Goal: Check status: Check status

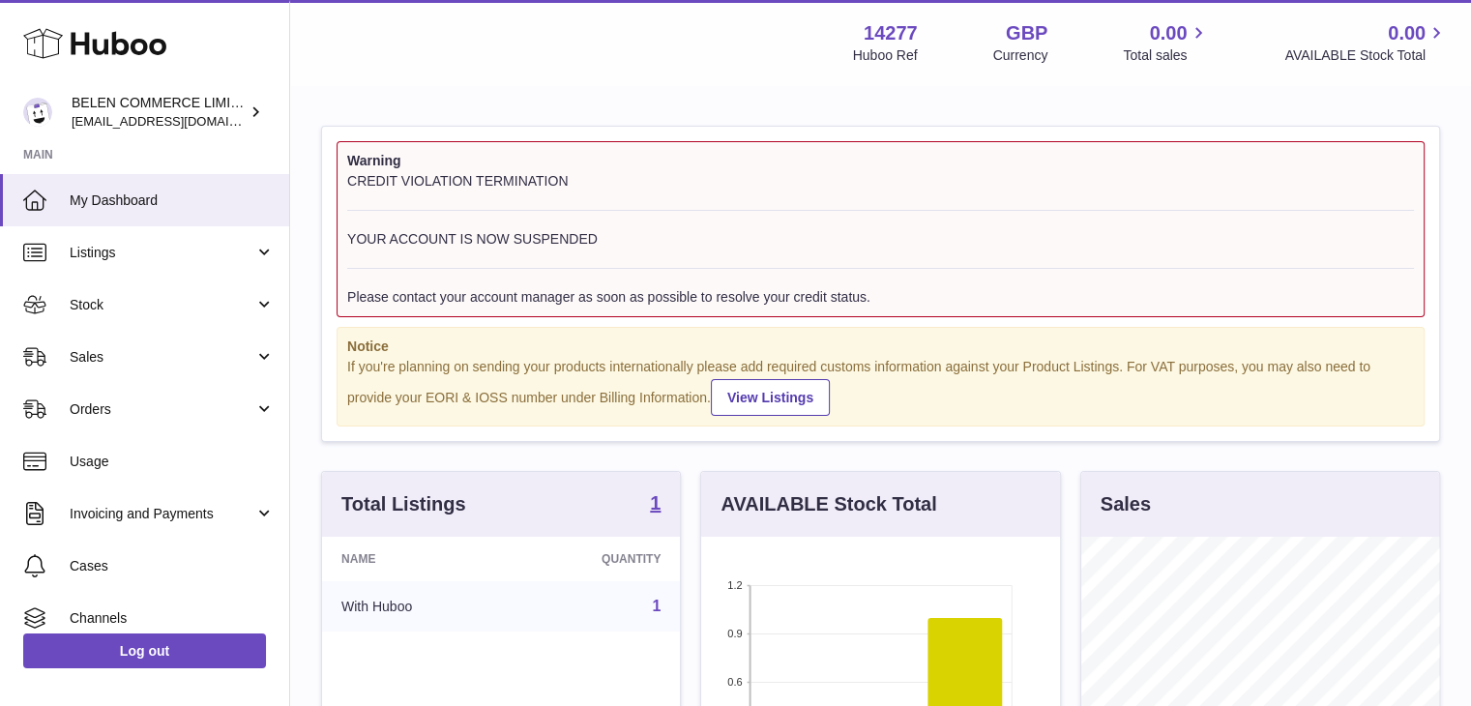
scroll to position [302, 359]
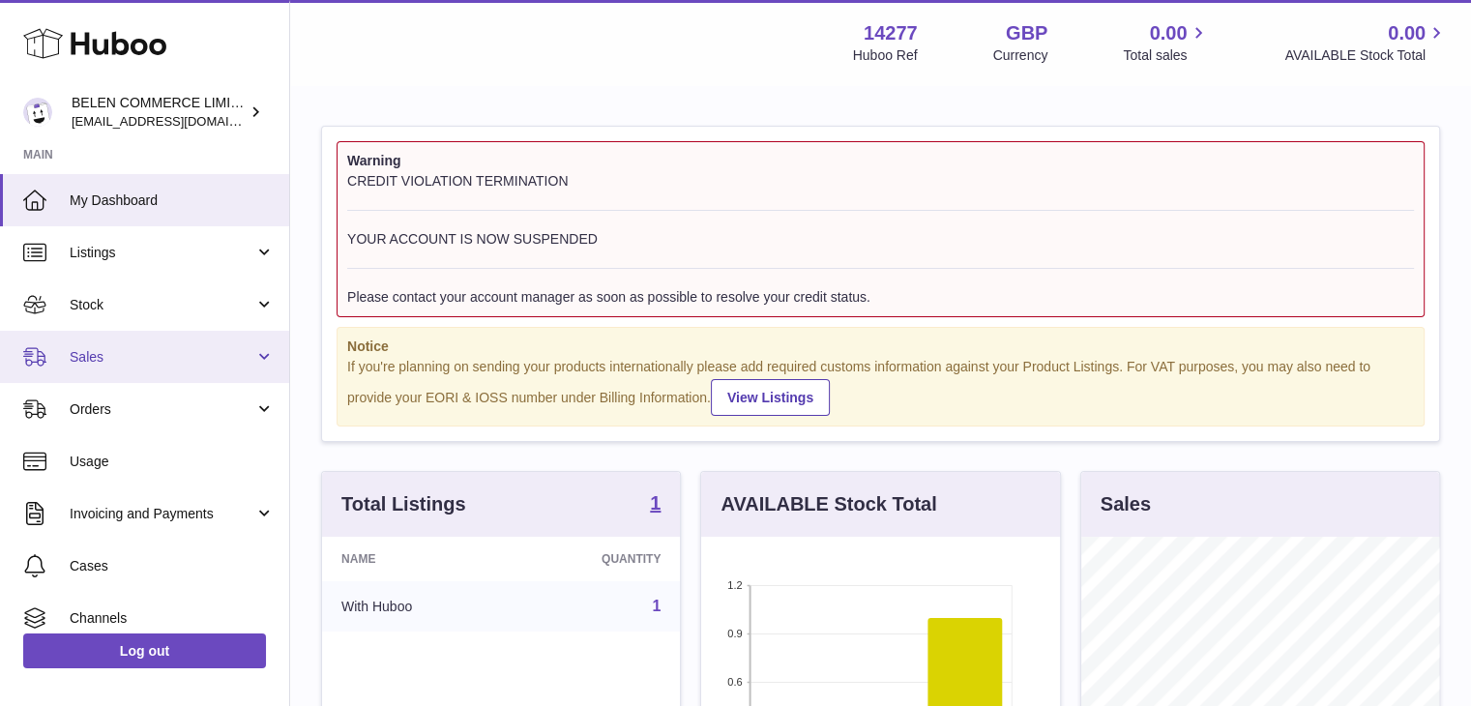
click at [150, 373] on link "Sales" at bounding box center [144, 357] width 289 height 52
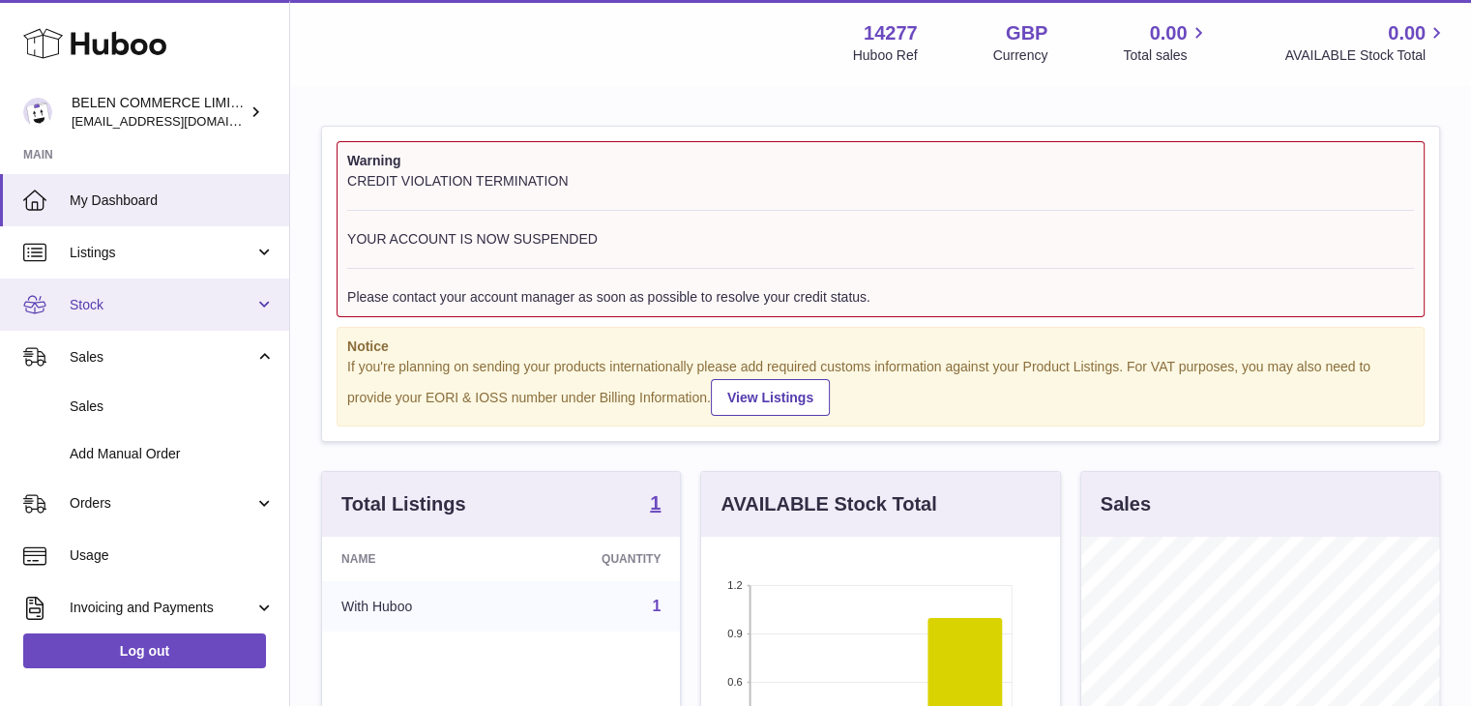
click at [176, 307] on span "Stock" at bounding box center [162, 305] width 185 height 18
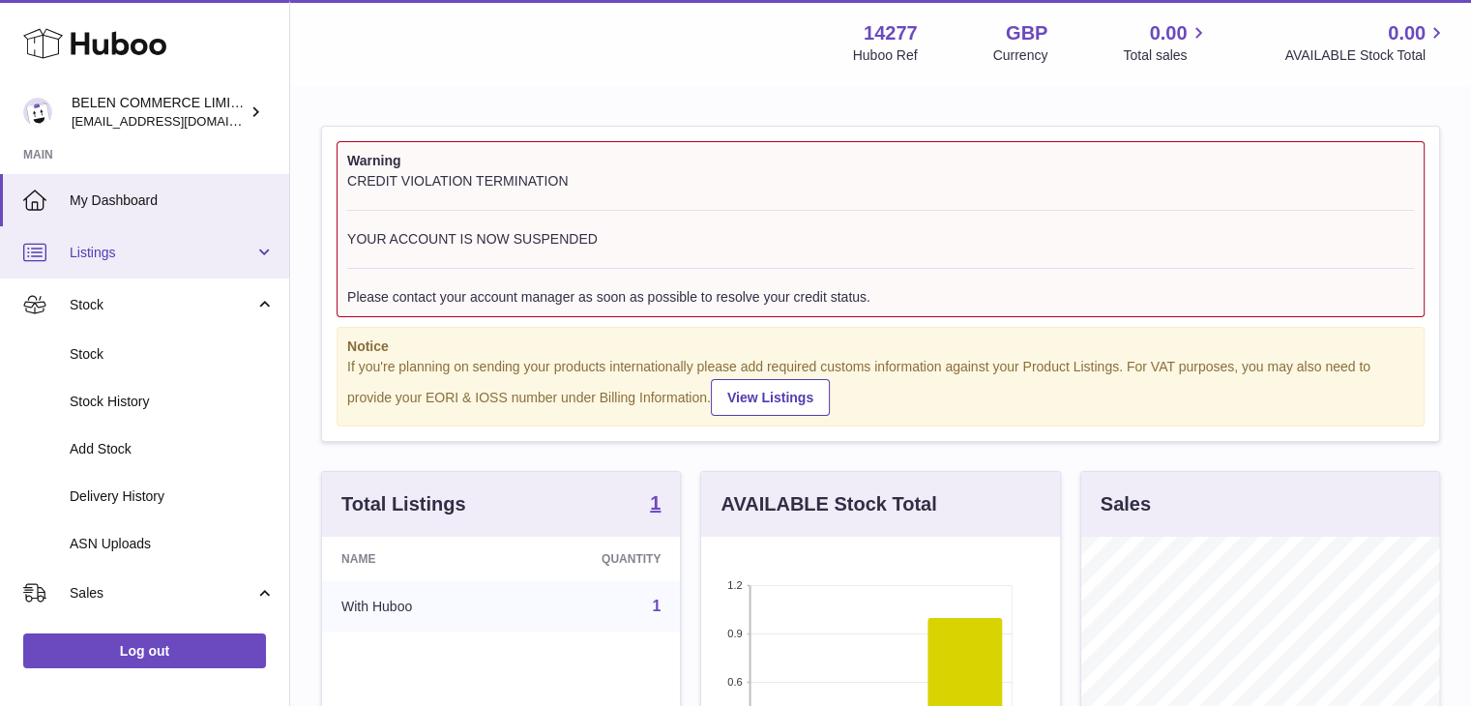
click at [202, 256] on span "Listings" at bounding box center [162, 253] width 185 height 18
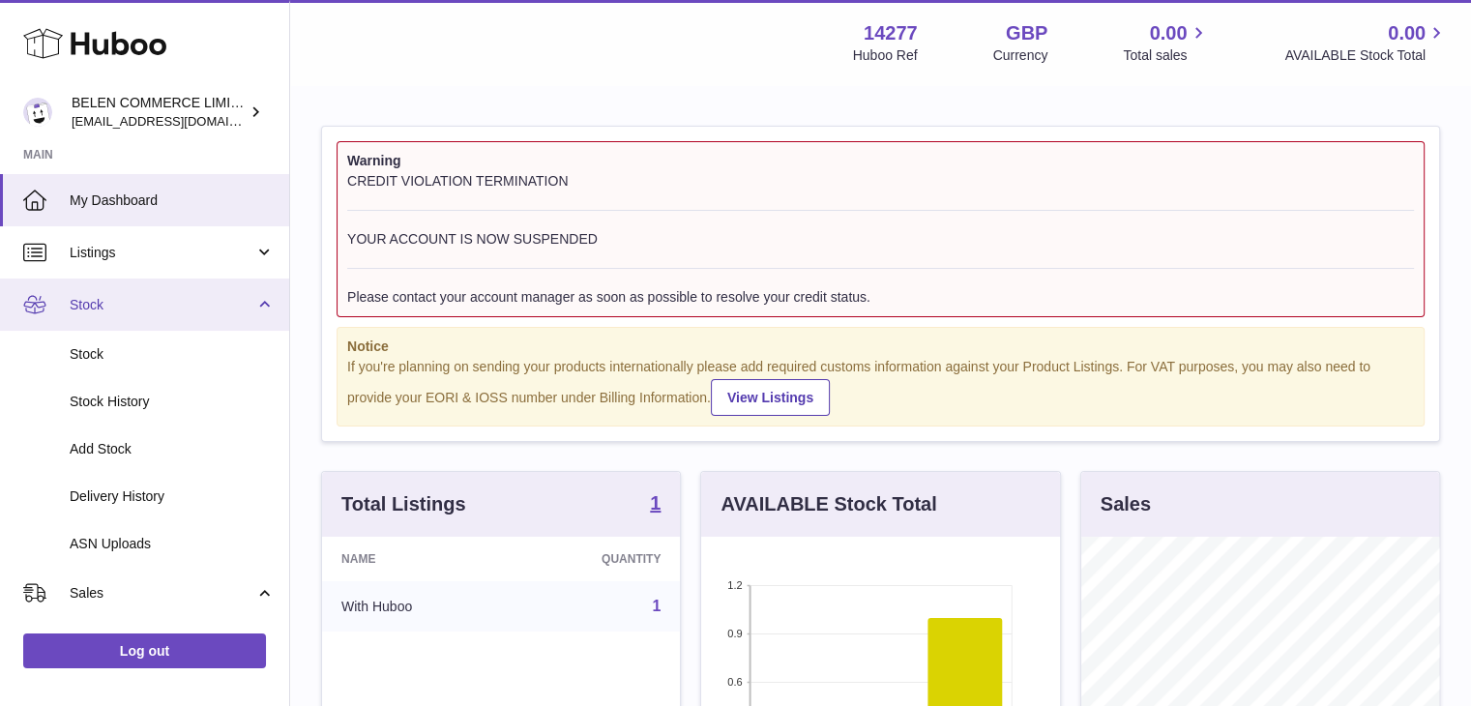
click at [201, 307] on span "Stock" at bounding box center [162, 305] width 185 height 18
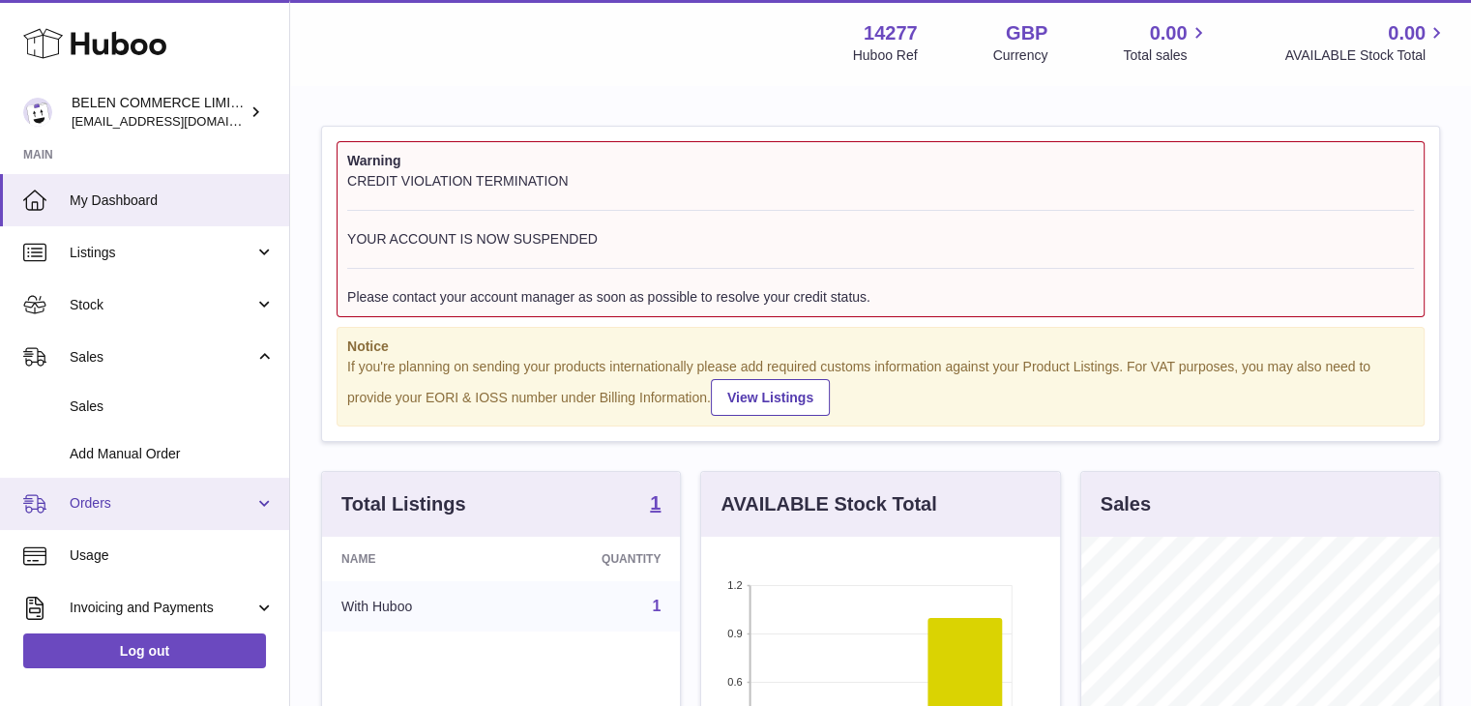
click at [152, 496] on span "Orders" at bounding box center [162, 503] width 185 height 18
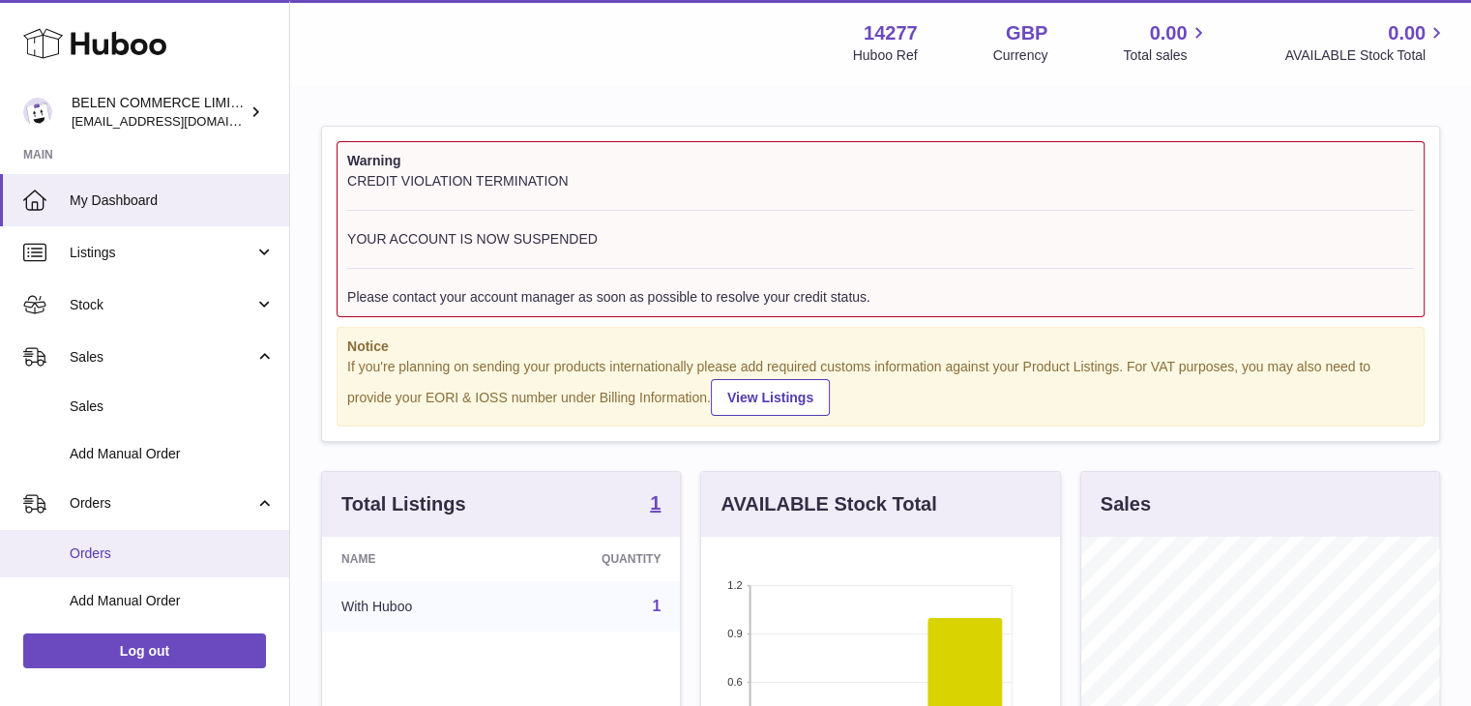
click at [155, 551] on span "Orders" at bounding box center [172, 553] width 205 height 18
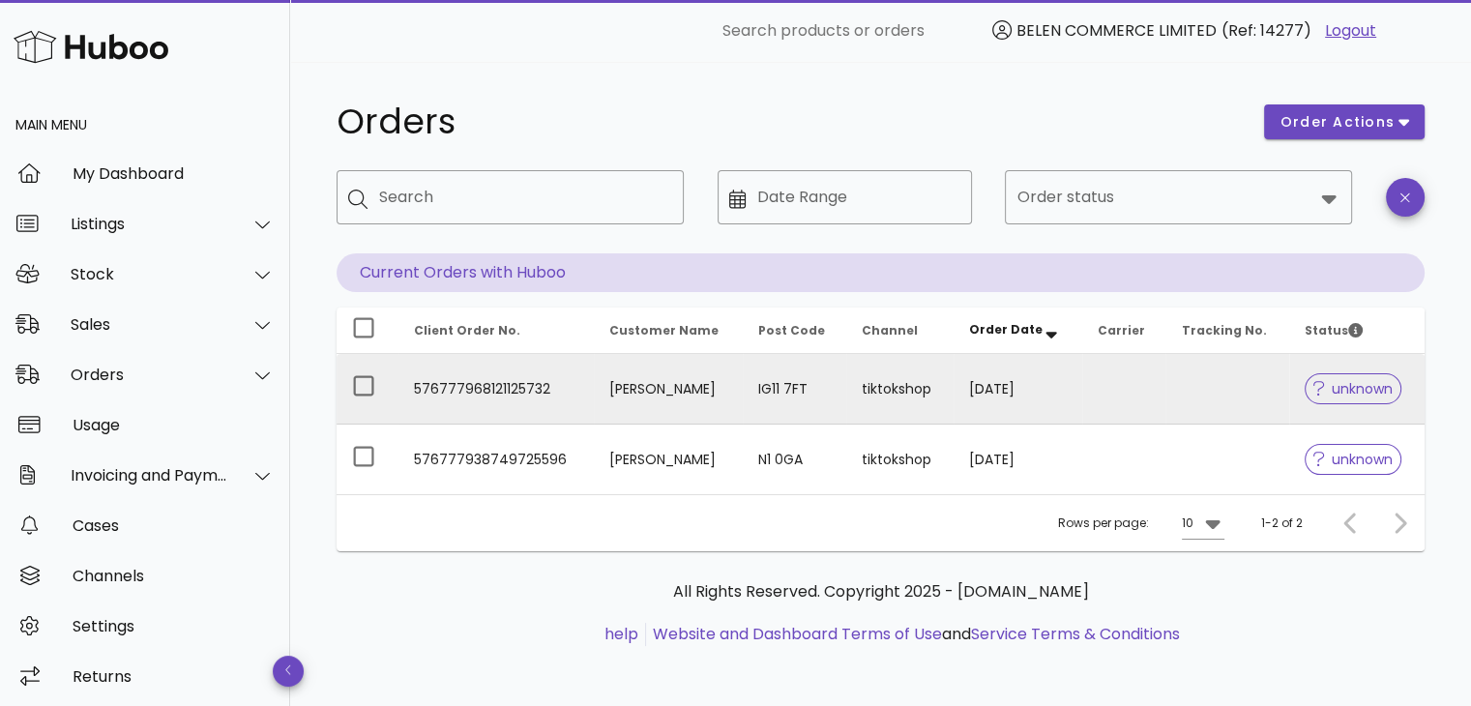
click at [1350, 392] on span "unknown" at bounding box center [1352, 389] width 79 height 14
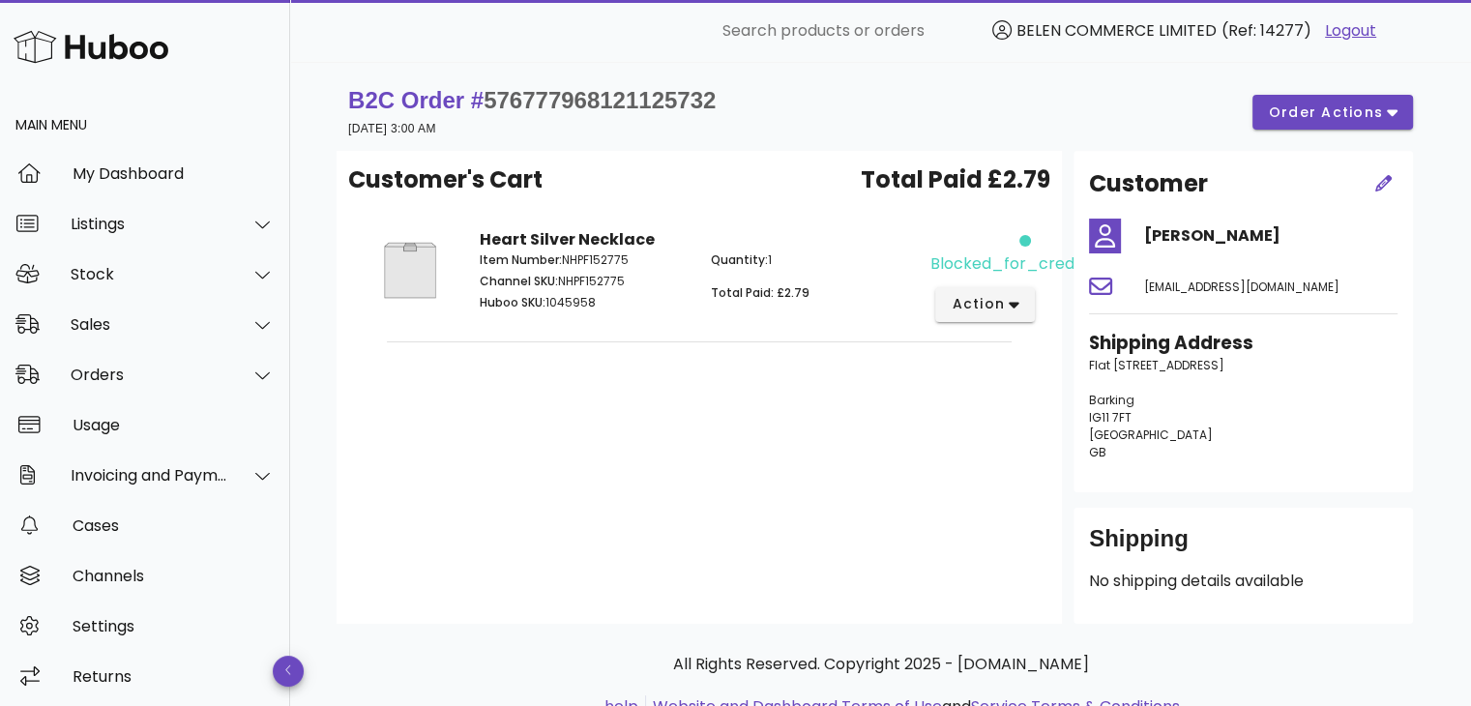
click at [1024, 238] on div at bounding box center [1025, 241] width 12 height 12
click at [550, 424] on div "Customer's Cart Total Paid £2.79 Heart Silver Necklace Item Number: NHPF152775 …" at bounding box center [698, 387] width 725 height 473
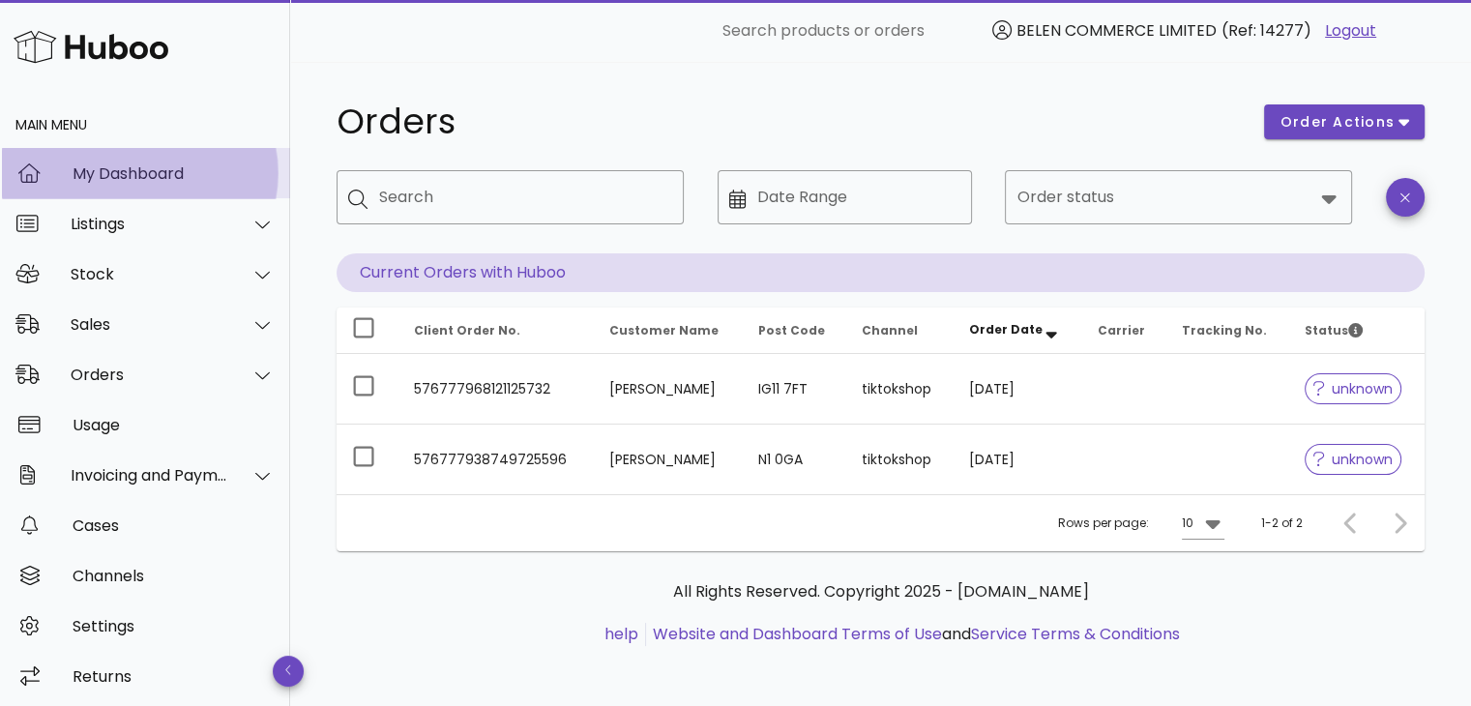
click at [153, 169] on div "My Dashboard" at bounding box center [174, 173] width 202 height 18
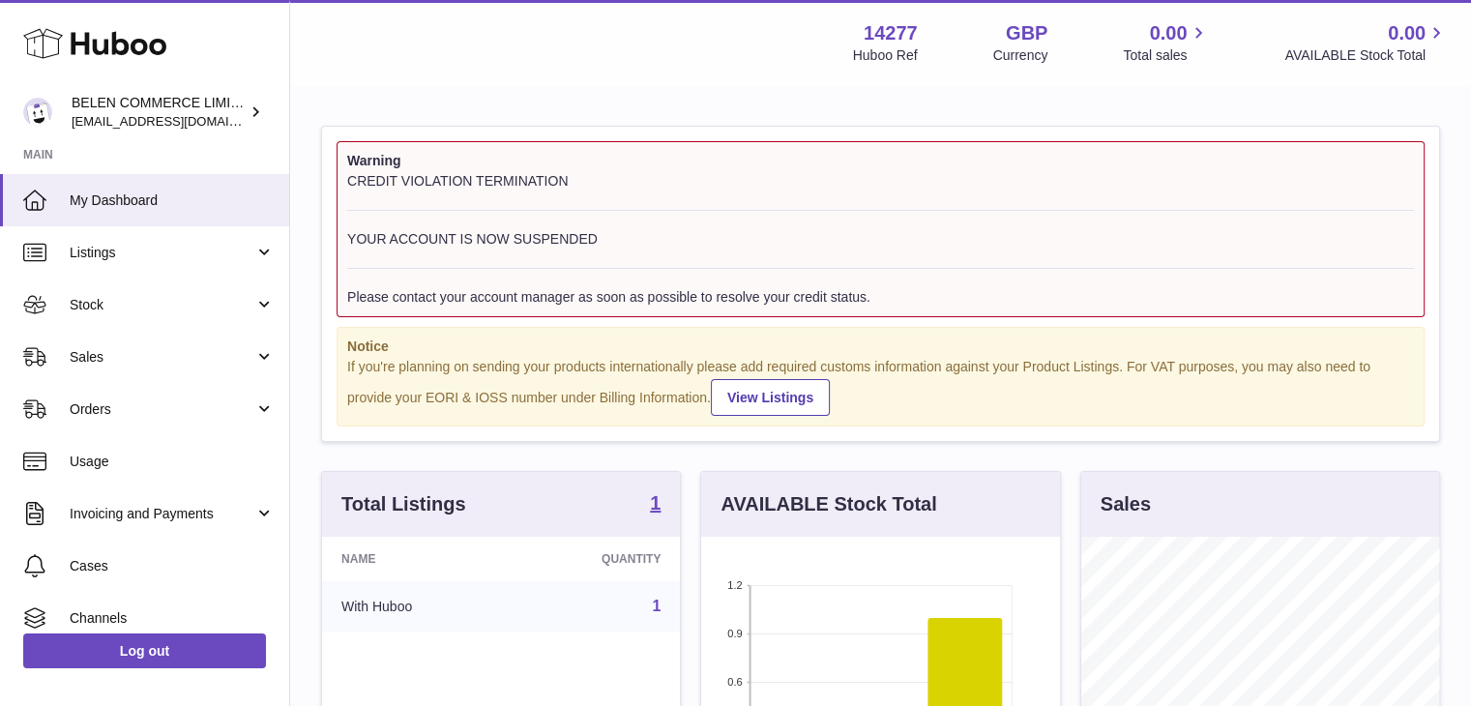
scroll to position [302, 359]
click at [1189, 44] on icon at bounding box center [1197, 33] width 22 height 22
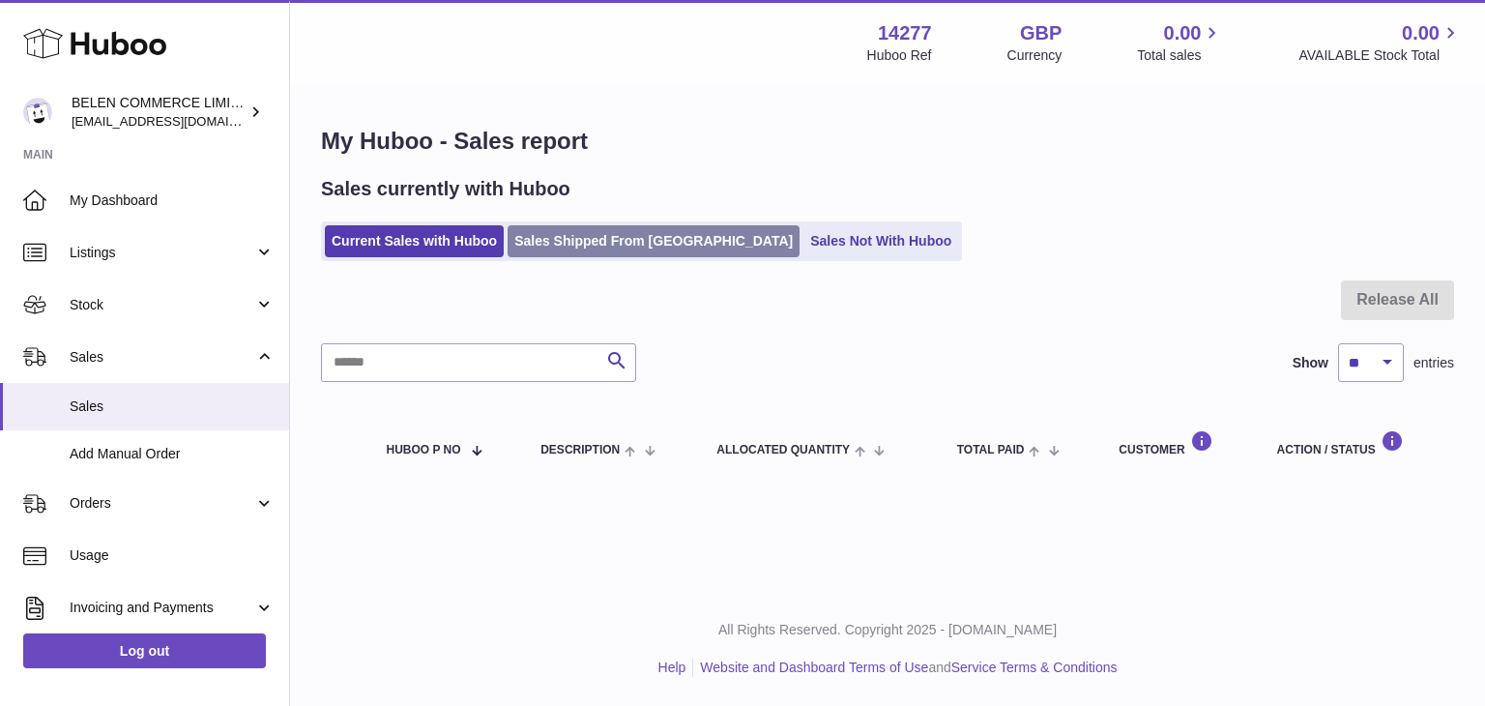
click at [656, 233] on link "Sales Shipped From [GEOGRAPHIC_DATA]" at bounding box center [654, 241] width 292 height 32
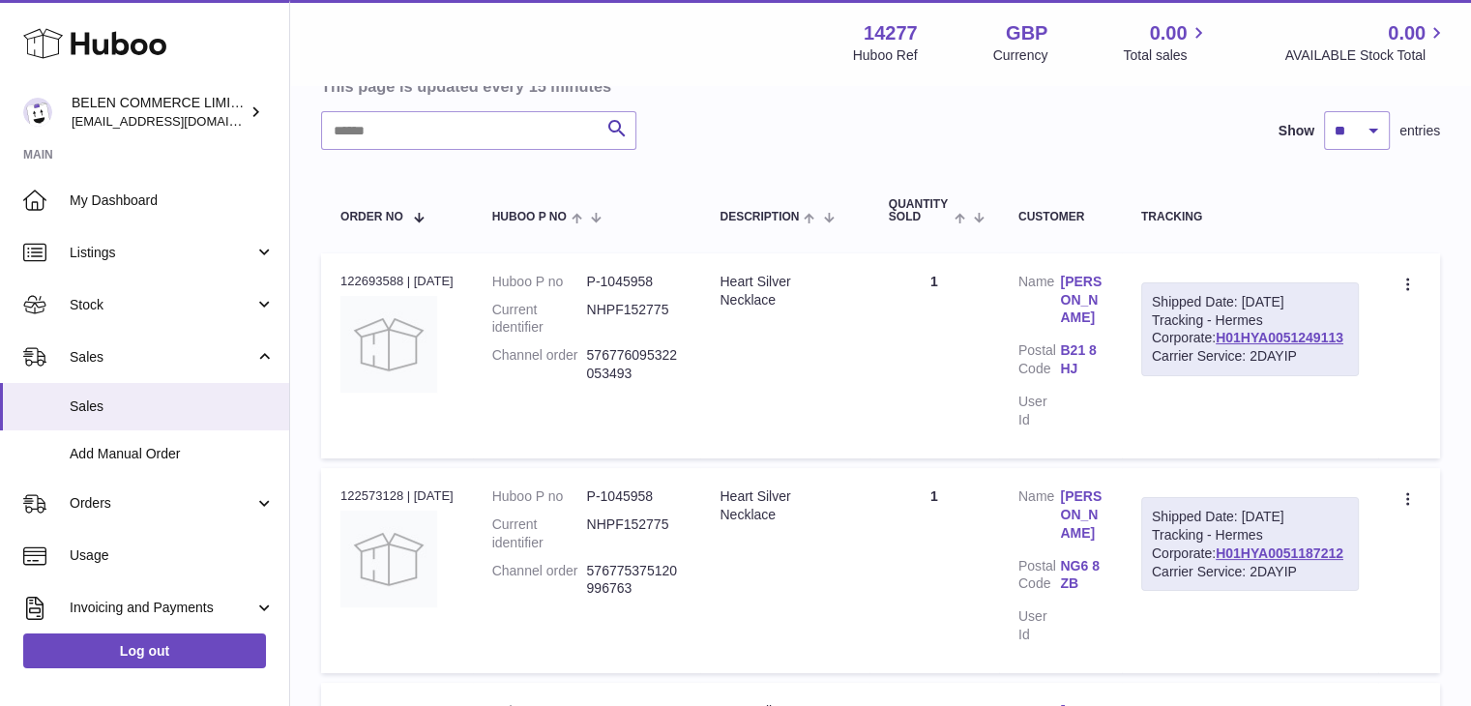
scroll to position [76, 0]
